Goal: Information Seeking & Learning: Get advice/opinions

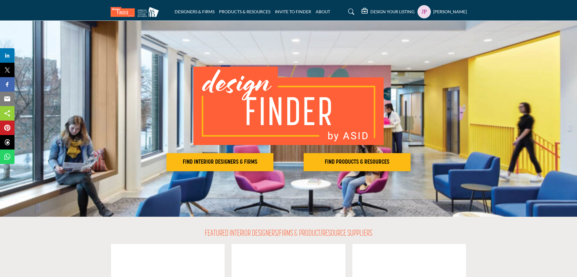
click at [452, 11] on h5 "[PERSON_NAME]" at bounding box center [450, 12] width 34 height 6
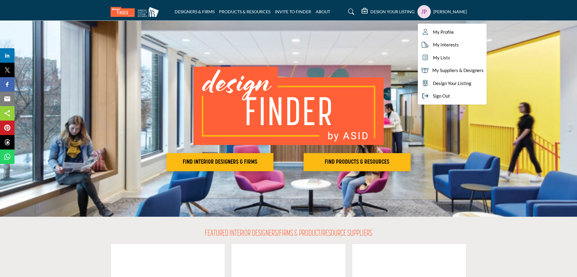
click at [521, 8] on nav "DESIGNERS & FIRMS PRODUCTS & RESOURCES INVITE TO FINDER ABOUT" at bounding box center [288, 12] width 577 height 18
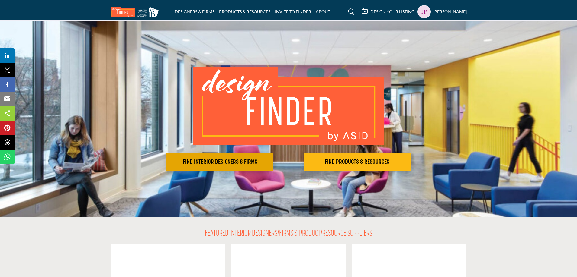
click at [238, 164] on h2 "FIND INTERIOR DESIGNERS & FIRMS" at bounding box center [219, 162] width 103 height 7
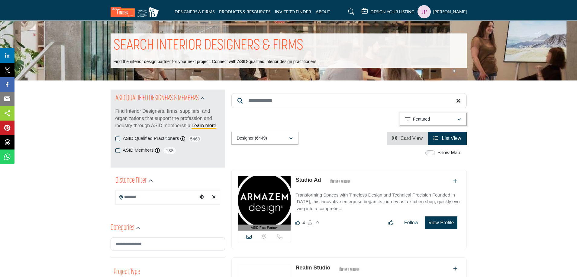
click at [457, 118] on div "button" at bounding box center [459, 119] width 4 height 5
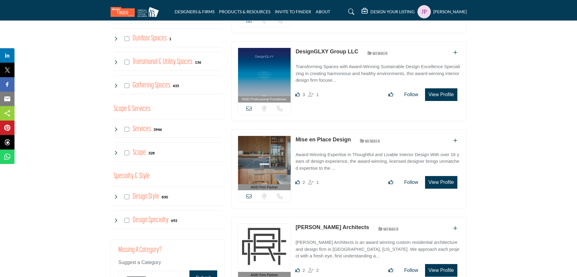
scroll to position [121, 0]
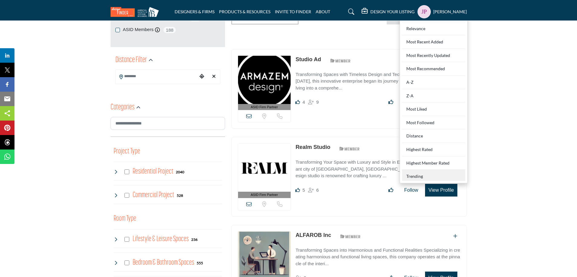
click at [414, 176] on div "Trending" at bounding box center [433, 175] width 63 height 11
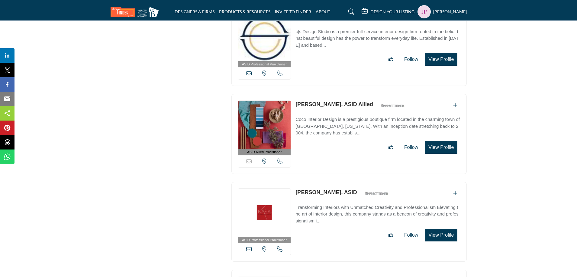
scroll to position [14558, 0]
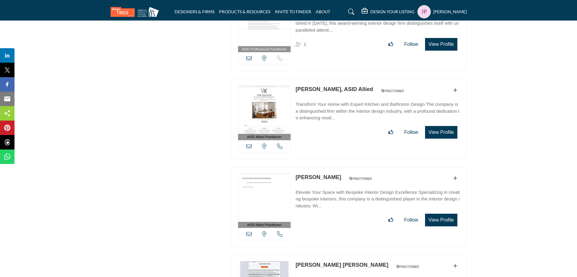
scroll to position [11974, 0]
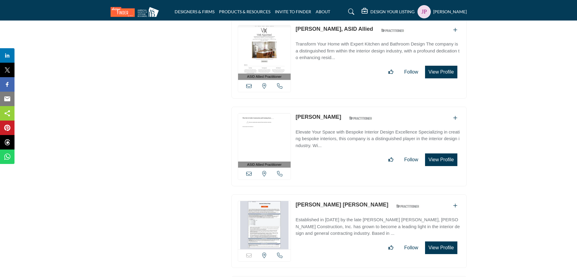
click at [318, 114] on link "Anne Fischman" at bounding box center [318, 117] width 46 height 6
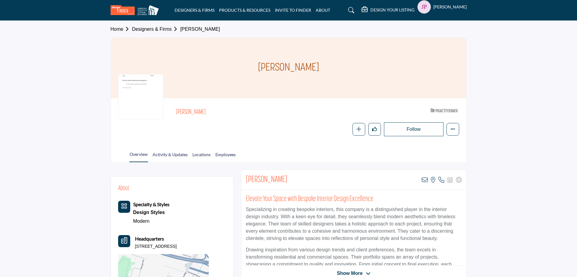
click at [261, 178] on h2 "[PERSON_NAME]" at bounding box center [266, 180] width 41 height 11
click at [260, 178] on h2 "[PERSON_NAME]" at bounding box center [266, 180] width 41 height 11
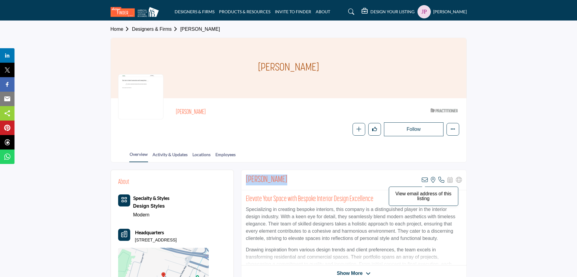
click at [425, 181] on icon at bounding box center [424, 180] width 6 height 6
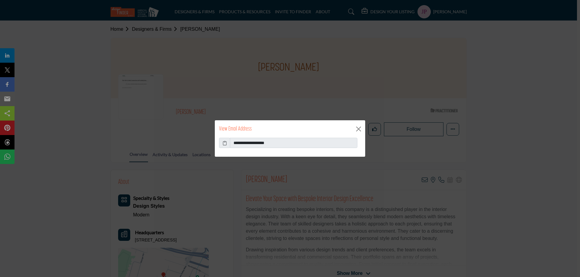
click at [226, 144] on icon at bounding box center [224, 143] width 4 height 6
click at [360, 130] on button "Close" at bounding box center [358, 129] width 9 height 9
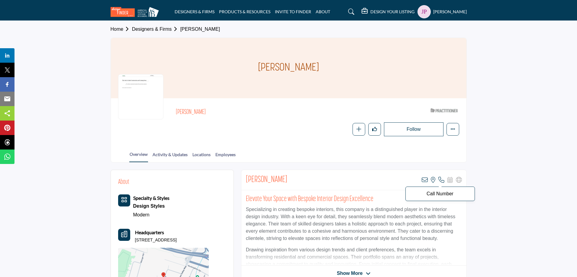
click at [443, 181] on icon at bounding box center [441, 180] width 6 height 6
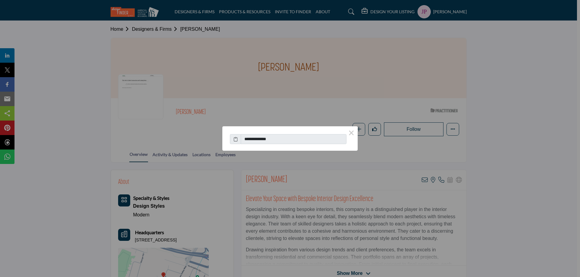
click at [232, 139] on span at bounding box center [235, 139] width 11 height 10
click at [234, 139] on icon at bounding box center [235, 139] width 4 height 6
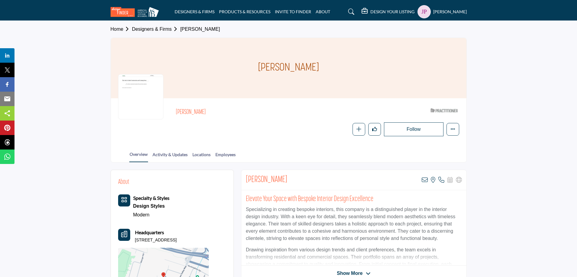
drag, startPoint x: 209, startPoint y: 241, endPoint x: 136, endPoint y: 243, distance: 74.0
click at [136, 243] on div "About Specialty & Styles Design Styles Modern Headquarters" at bounding box center [172, 242] width 108 height 131
copy p "112 Roosevelt Ave, 07052-1817, USA"
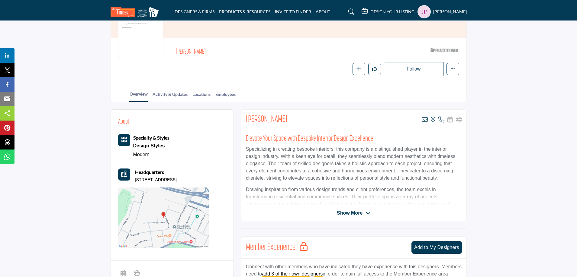
scroll to position [91, 0]
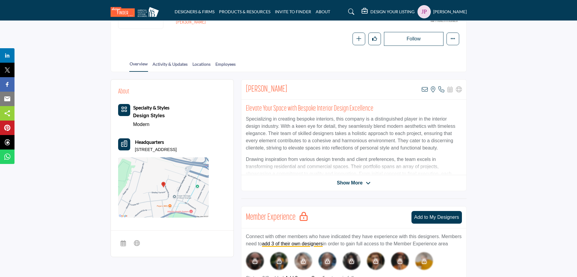
click at [366, 182] on icon at bounding box center [368, 183] width 5 height 5
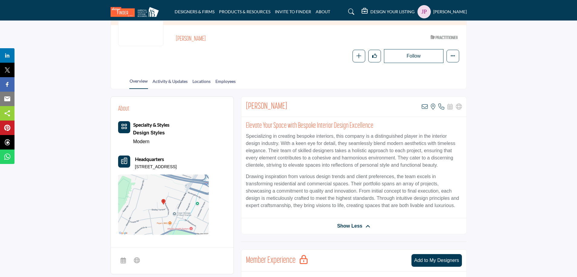
scroll to position [0, 0]
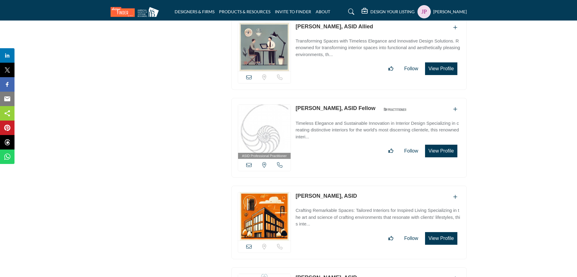
scroll to position [9132, 0]
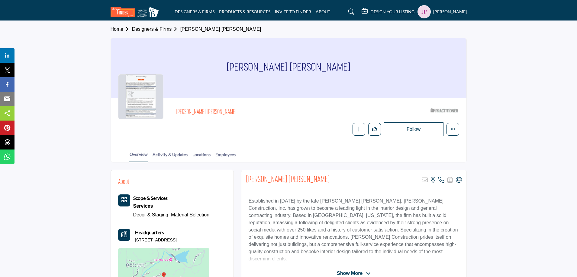
click at [450, 14] on h5 "[PERSON_NAME]" at bounding box center [450, 12] width 34 height 6
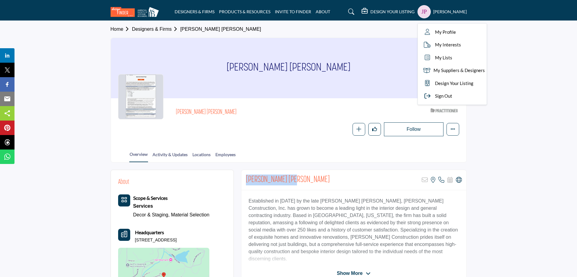
drag, startPoint x: 291, startPoint y: 179, endPoint x: 245, endPoint y: 180, distance: 46.5
click at [245, 180] on div "[PERSON_NAME] [PERSON_NAME] Sorry, but this listing is on a subscription plan w…" at bounding box center [353, 180] width 225 height 20
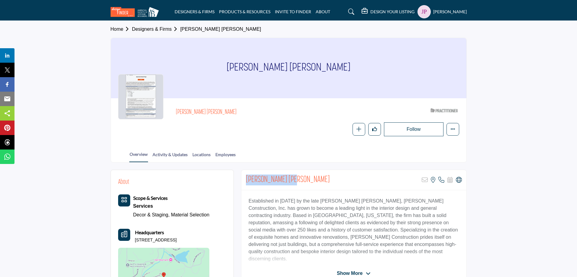
copy h2 "[PERSON_NAME] [PERSON_NAME]"
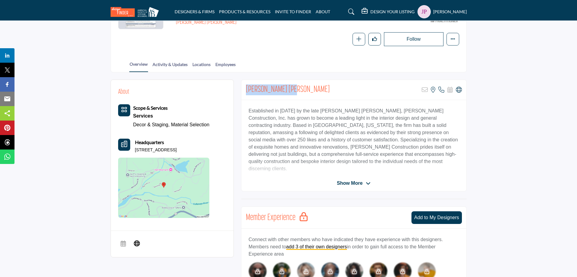
scroll to position [91, 0]
click at [441, 89] on icon at bounding box center [441, 90] width 6 height 6
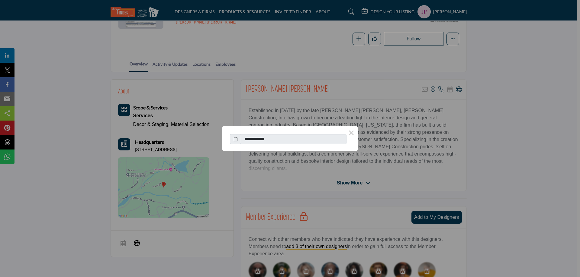
click at [235, 139] on icon at bounding box center [235, 139] width 4 height 6
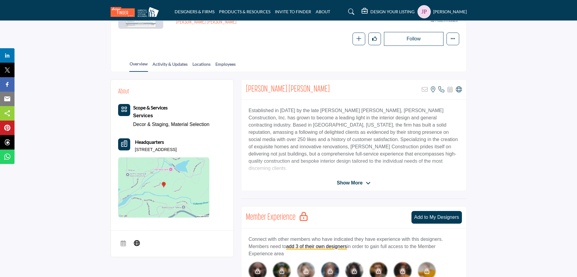
drag, startPoint x: 197, startPoint y: 150, endPoint x: 134, endPoint y: 152, distance: 63.4
click at [134, 152] on div "Headquarters [STREET_ADDRESS]" at bounding box center [163, 146] width 91 height 14
copy p "[STREET_ADDRESS]"
click at [447, 13] on h5 "[PERSON_NAME]" at bounding box center [450, 12] width 34 height 6
click at [449, 98] on span "Sign Out" at bounding box center [443, 96] width 17 height 7
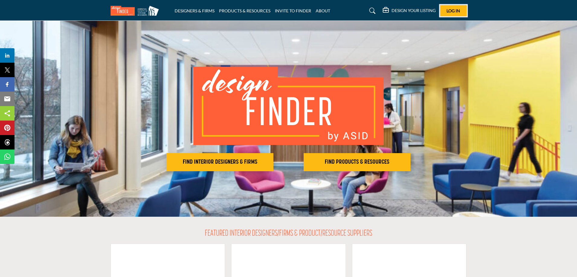
click at [453, 12] on span "Log In" at bounding box center [453, 10] width 14 height 5
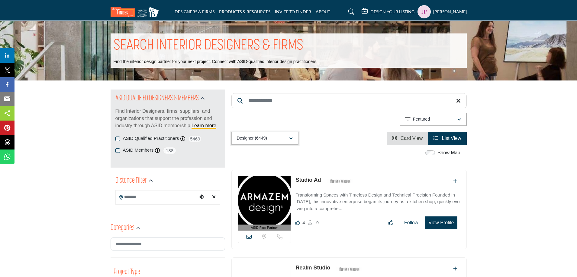
click at [293, 139] on button "Designer (6449)" at bounding box center [264, 138] width 67 height 13
click at [457, 119] on icon "button" at bounding box center [459, 120] width 4 height 4
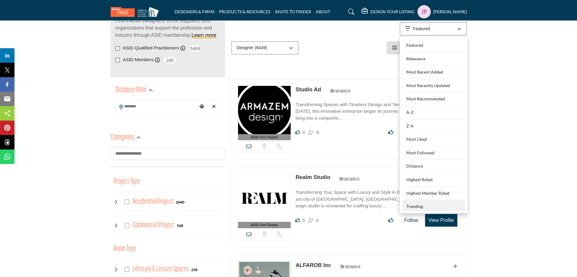
click at [422, 209] on div "Trending" at bounding box center [433, 205] width 63 height 11
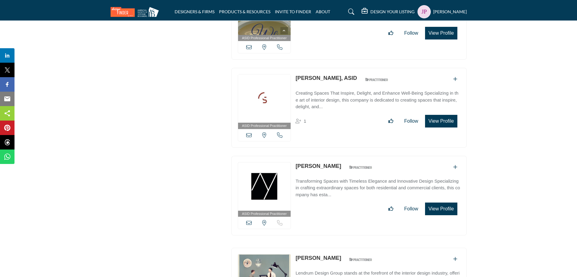
scroll to position [11998, 0]
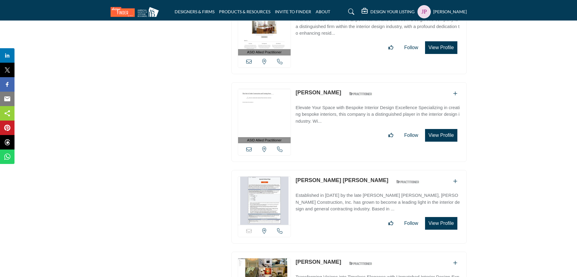
click at [261, 177] on img at bounding box center [264, 201] width 53 height 48
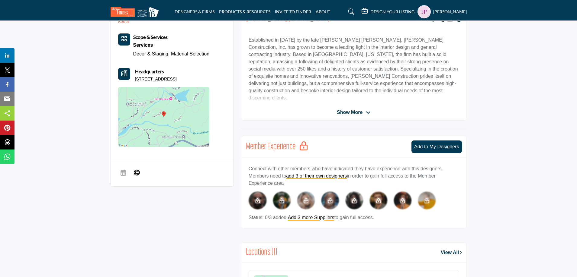
scroll to position [152, 0]
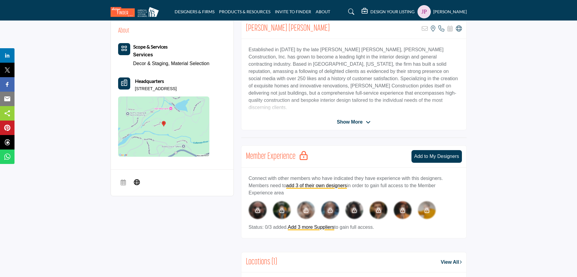
click at [365, 122] on span "Show More" at bounding box center [354, 122] width 34 height 7
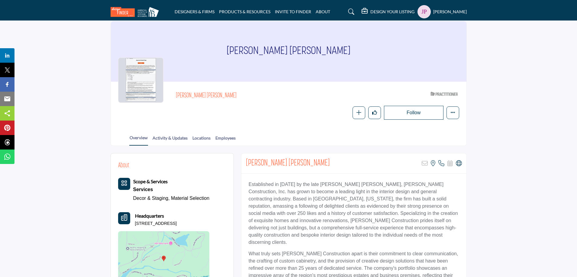
scroll to position [11, 0]
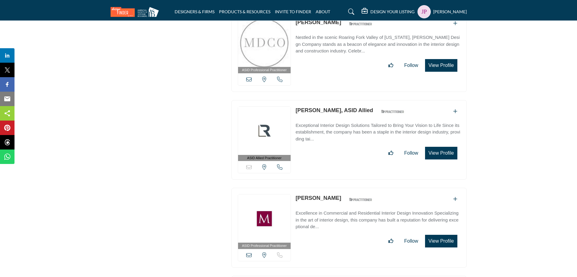
scroll to position [9132, 0]
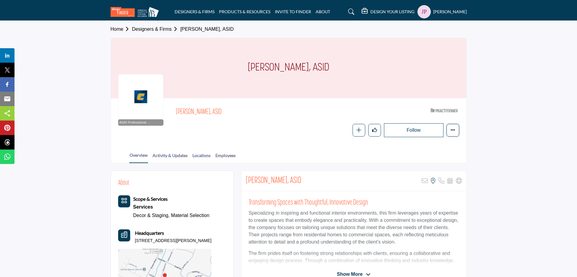
click at [452, 130] on icon "More details" at bounding box center [452, 130] width 5 height 5
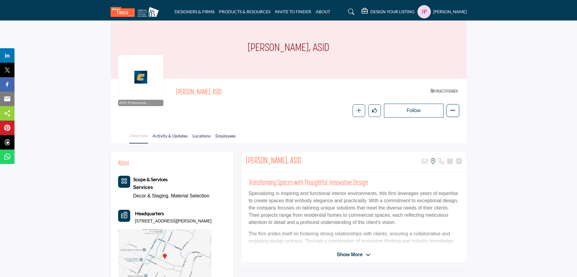
scroll to position [60, 0]
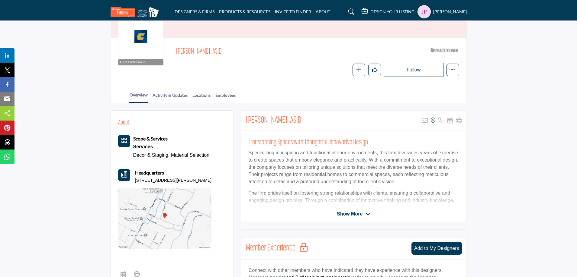
click at [196, 54] on span "[PERSON_NAME], ASID" at bounding box center [244, 52] width 136 height 10
click at [180, 56] on span "[PERSON_NAME], ASID" at bounding box center [244, 52] width 136 height 10
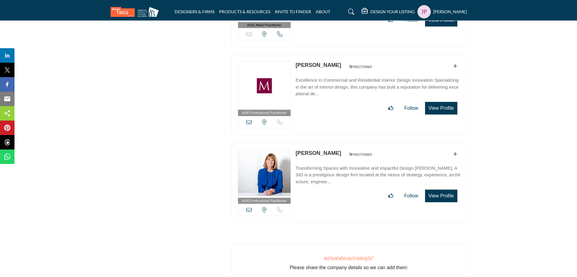
scroll to position [9132, 0]
